Goal: Navigation & Orientation: Find specific page/section

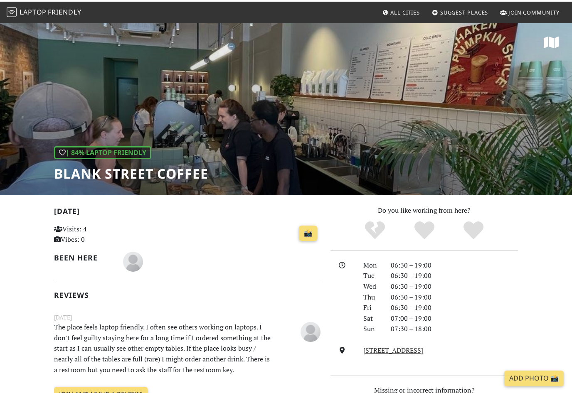
click at [53, 11] on span "Friendly" at bounding box center [64, 10] width 33 height 9
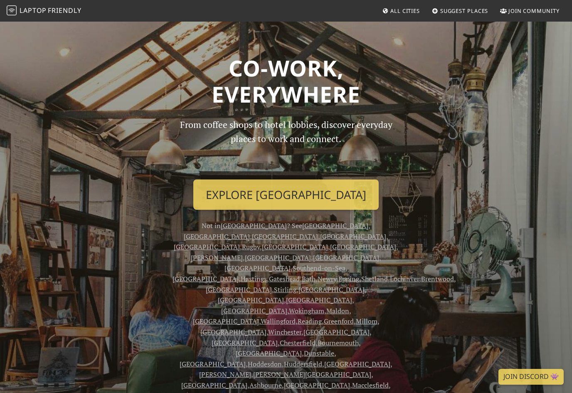
scroll to position [0, 0]
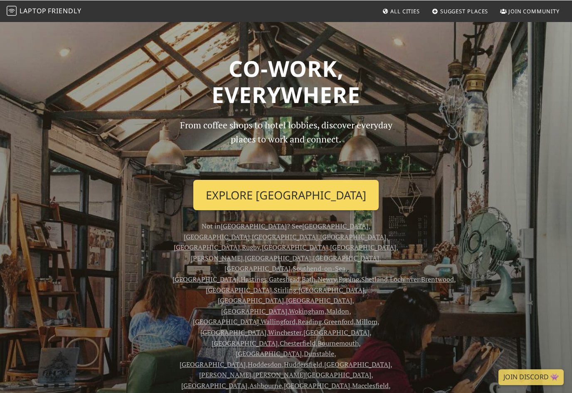
click at [267, 197] on link "Explore [GEOGRAPHIC_DATA]" at bounding box center [285, 195] width 185 height 31
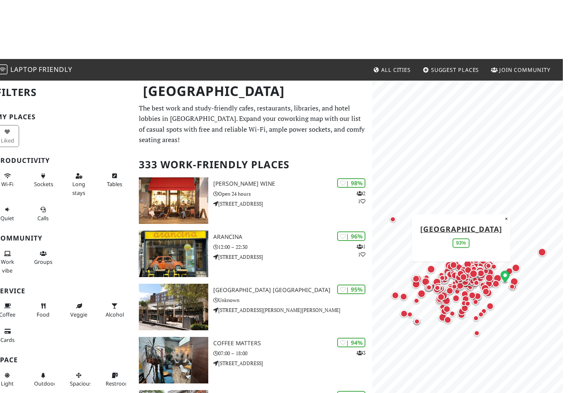
scroll to position [12, 0]
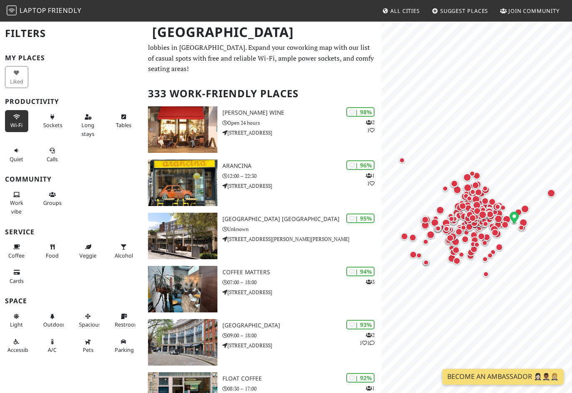
click at [13, 126] on span "Wi-Fi" at bounding box center [16, 124] width 12 height 7
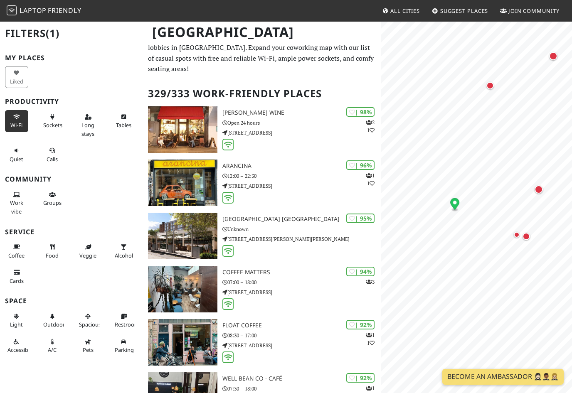
click at [542, 189] on div "Map marker" at bounding box center [539, 189] width 8 height 8
click at [524, 158] on button "×" at bounding box center [525, 161] width 8 height 9
click at [519, 234] on div "Map marker" at bounding box center [517, 235] width 6 height 6
click at [503, 210] on button "×" at bounding box center [504, 208] width 8 height 9
click at [10, 116] on button "Wi-Fi" at bounding box center [16, 121] width 23 height 22
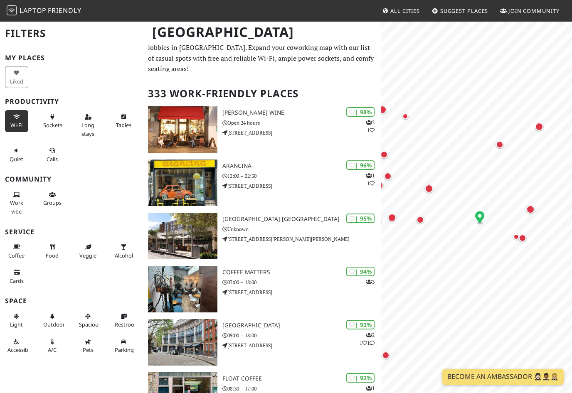
click at [24, 125] on button "Wi-Fi" at bounding box center [16, 121] width 23 height 22
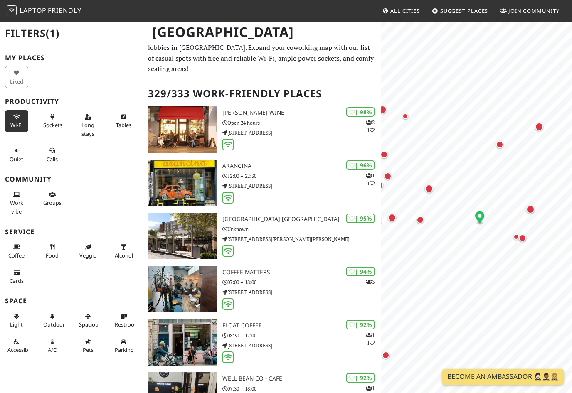
click at [22, 122] on span "Wi-Fi" at bounding box center [16, 124] width 12 height 7
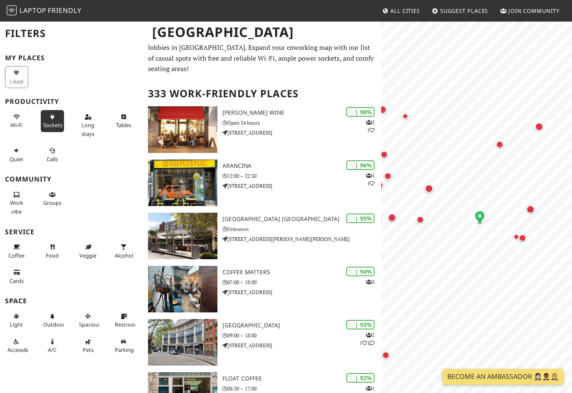
click at [59, 123] on span "Sockets" at bounding box center [52, 124] width 19 height 7
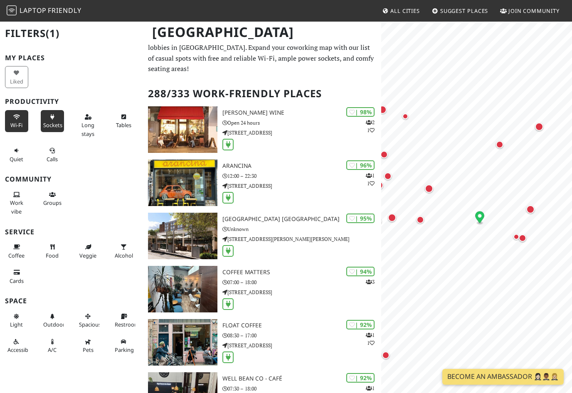
click at [25, 124] on button "Wi-Fi" at bounding box center [16, 121] width 23 height 22
click at [87, 122] on span "Long stays" at bounding box center [88, 129] width 13 height 16
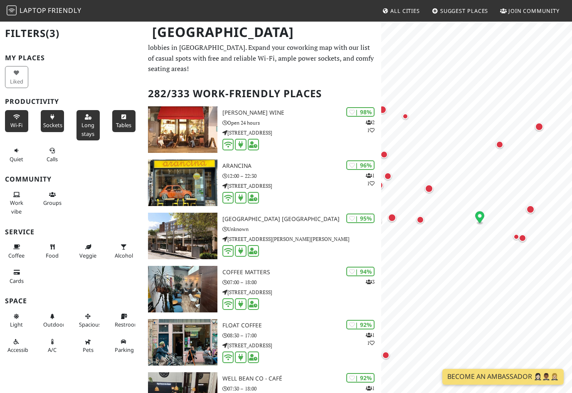
click at [121, 120] on button "Tables" at bounding box center [123, 121] width 23 height 22
click at [13, 152] on button "Quiet" at bounding box center [16, 155] width 23 height 22
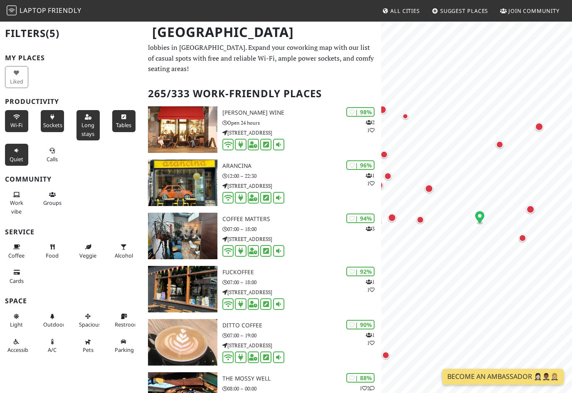
click at [15, 156] on span "Quiet" at bounding box center [17, 159] width 14 height 7
